Goal: Task Accomplishment & Management: Manage account settings

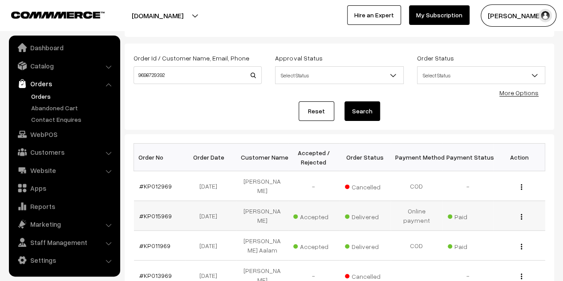
scroll to position [89, 0]
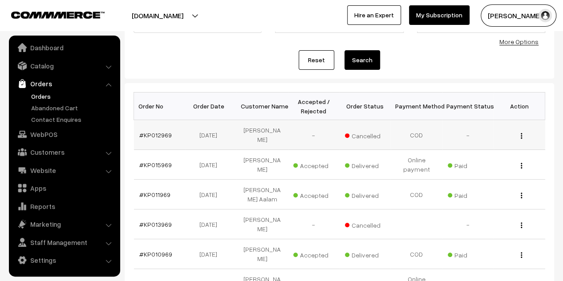
click at [522, 137] on button "button" at bounding box center [522, 135] width 2 height 7
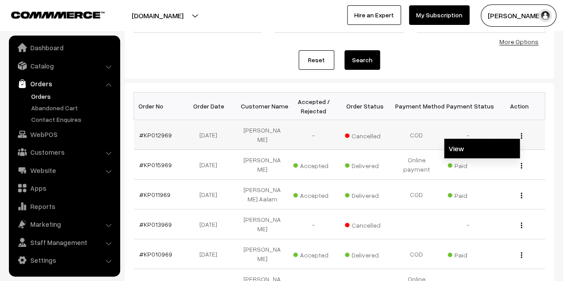
click at [466, 146] on link "View" at bounding box center [482, 149] width 76 height 20
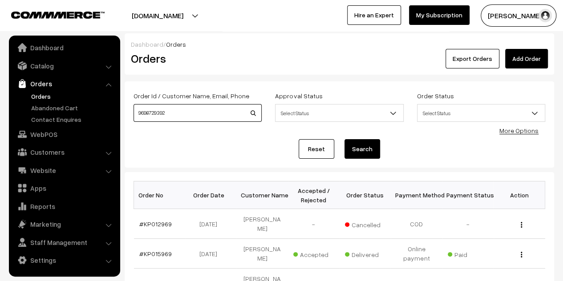
click at [203, 116] on input "9698729392" at bounding box center [198, 113] width 128 height 18
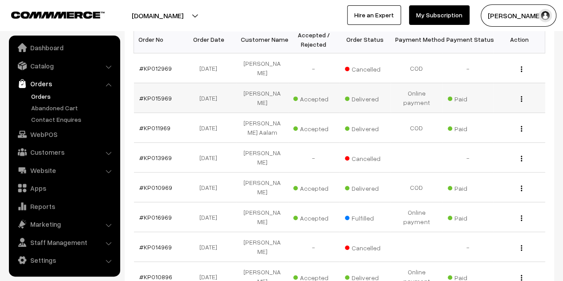
scroll to position [178, 0]
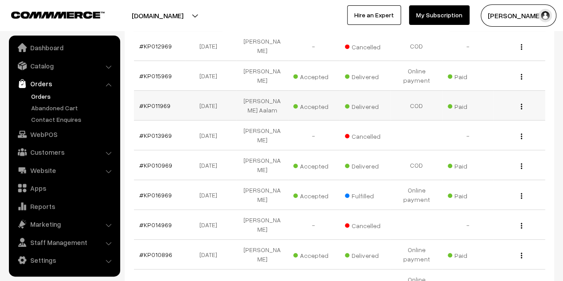
click at [521, 104] on img "button" at bounding box center [521, 107] width 1 height 6
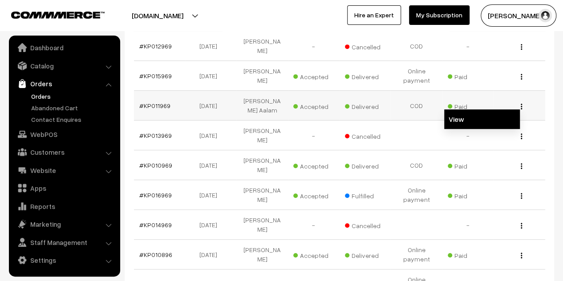
click at [465, 121] on link "View" at bounding box center [482, 120] width 76 height 20
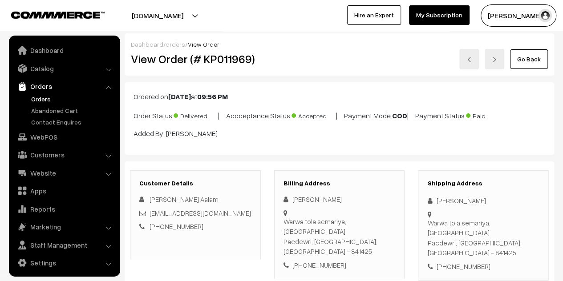
scroll to position [3, 0]
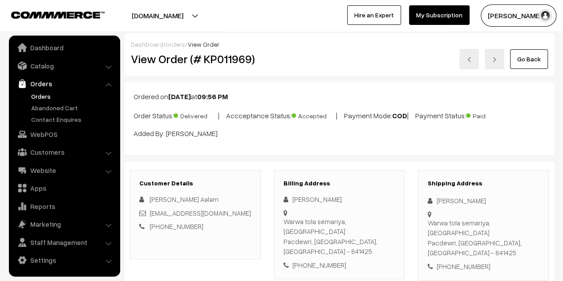
click at [501, 62] on link at bounding box center [495, 59] width 20 height 20
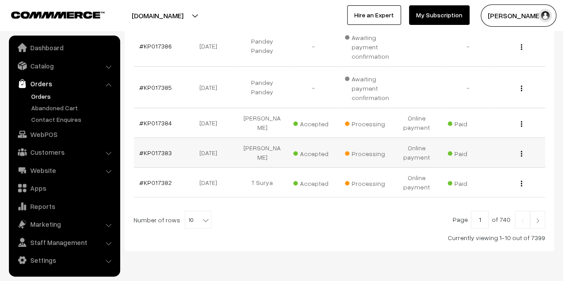
scroll to position [134, 0]
